Goal: Book appointment/travel/reservation

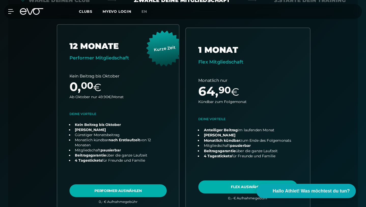
scroll to position [153, 0]
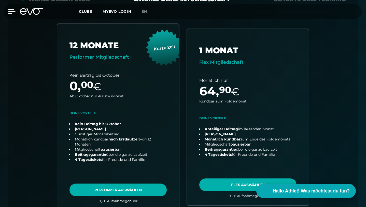
click at [9, 11] on icon at bounding box center [11, 11] width 7 height 5
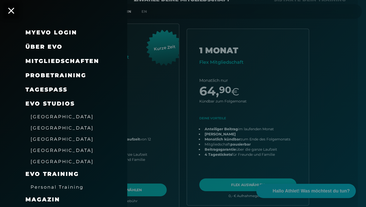
click at [46, 59] on span "Mitgliedschaften" at bounding box center [62, 61] width 74 height 7
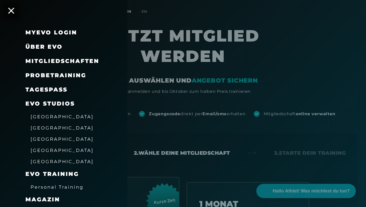
click at [56, 77] on span "Probetraining" at bounding box center [55, 75] width 61 height 7
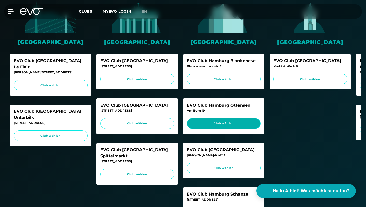
scroll to position [176, 0]
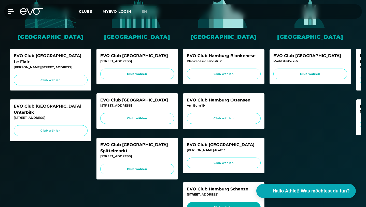
click at [221, 202] on link "Club wählen" at bounding box center [224, 207] width 74 height 11
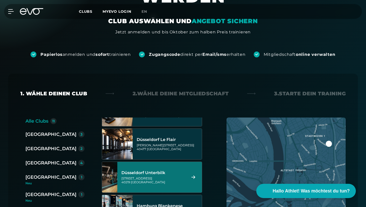
scroll to position [92, 0]
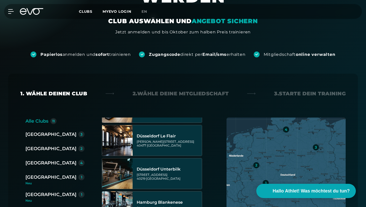
click at [42, 159] on div "[GEOGRAPHIC_DATA]" at bounding box center [50, 162] width 51 height 7
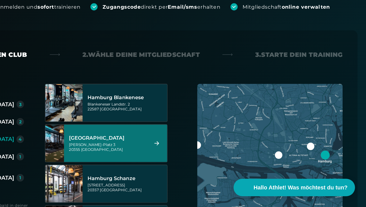
scroll to position [71, 0]
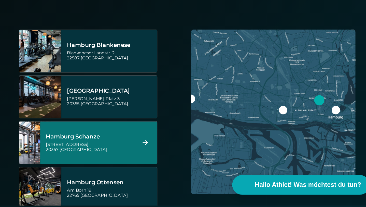
click at [185, 153] on div "Hamburg Schanze" at bounding box center [153, 155] width 64 height 5
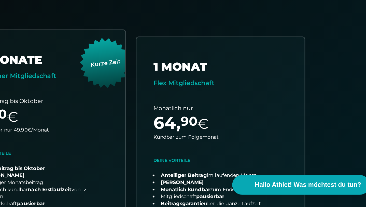
scroll to position [112, 0]
